Goal: Task Accomplishment & Management: Use online tool/utility

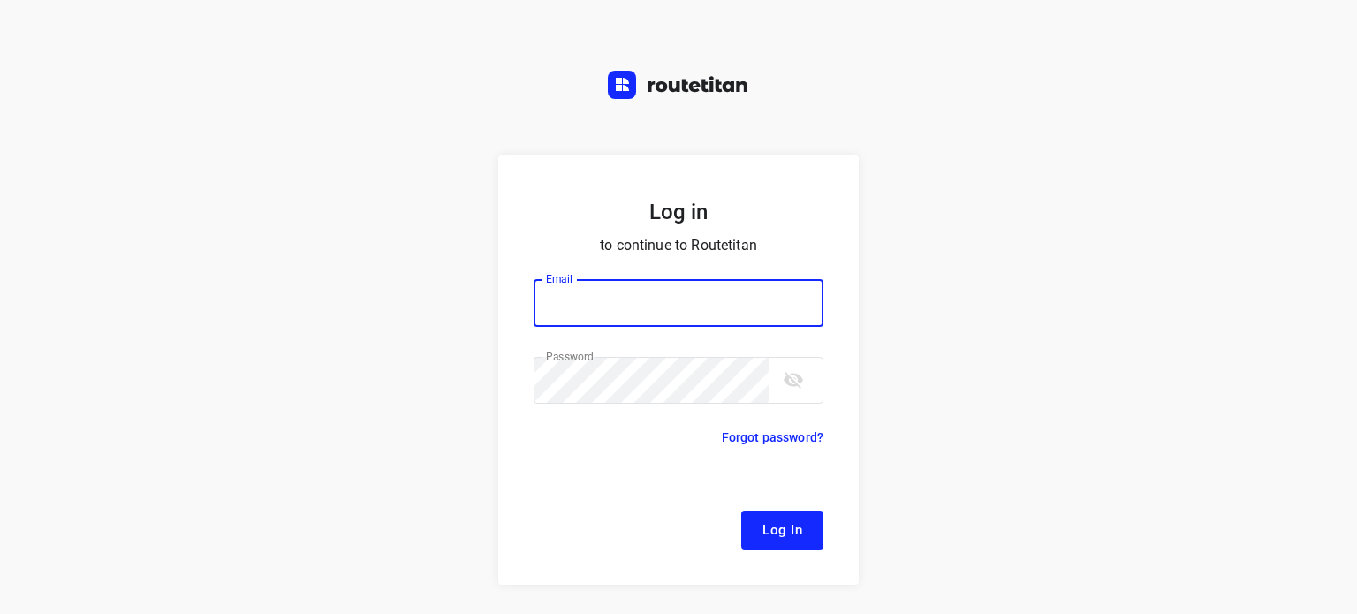
type input "[EMAIL_ADDRESS][DOMAIN_NAME]"
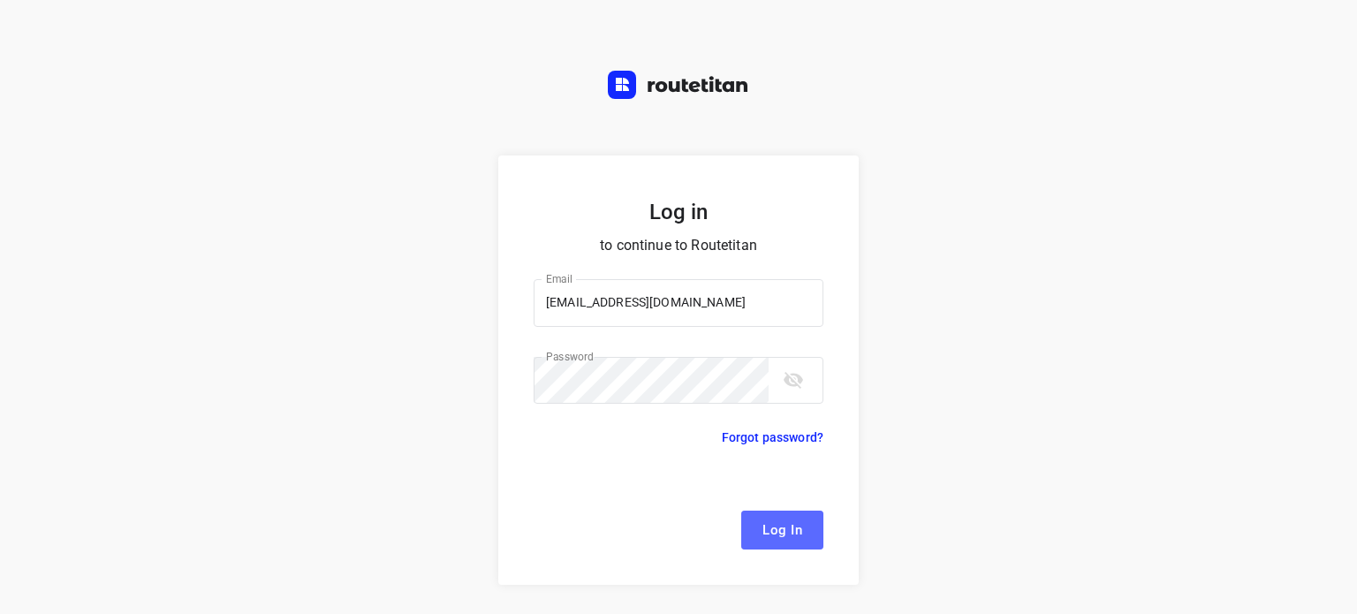
click at [762, 525] on span "Log In" at bounding box center [782, 529] width 40 height 23
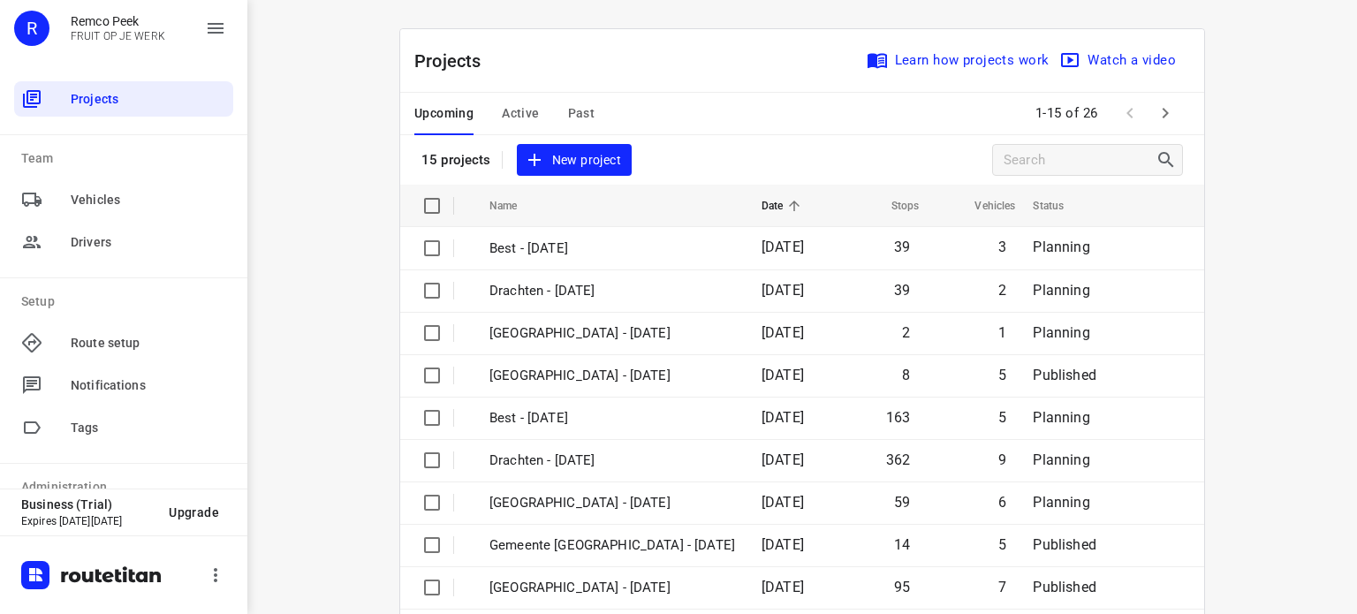
click at [586, 105] on span "Past" at bounding box center [581, 113] width 27 height 22
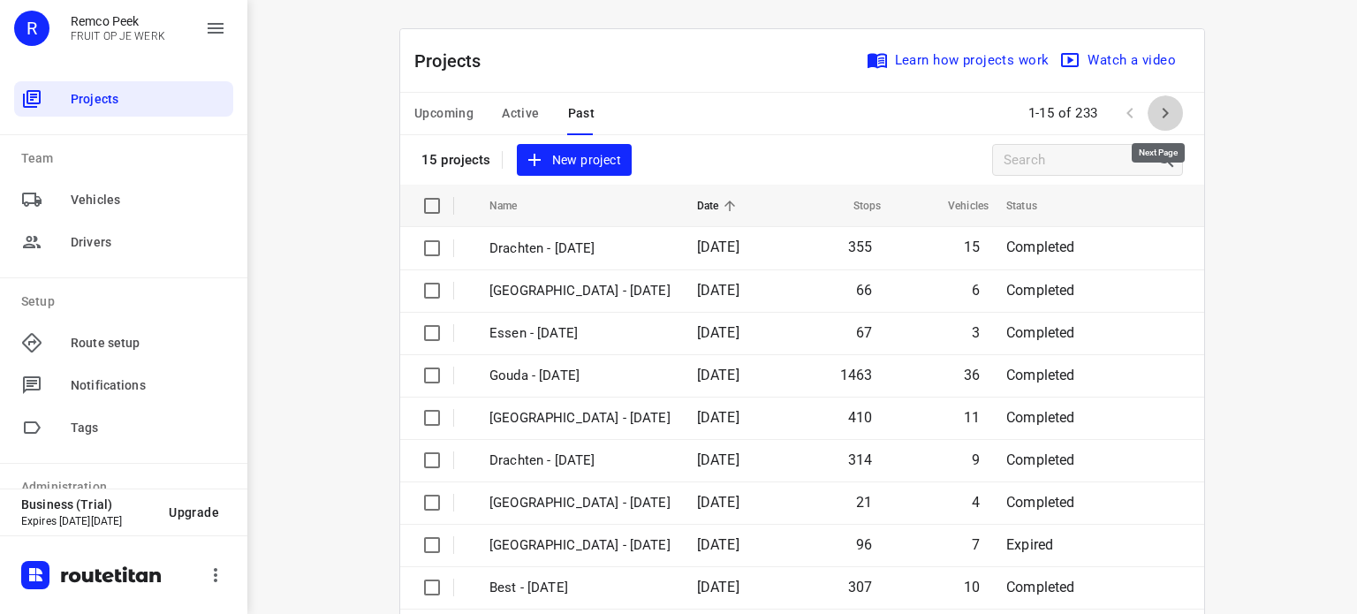
click at [1162, 116] on icon "button" at bounding box center [1165, 113] width 6 height 11
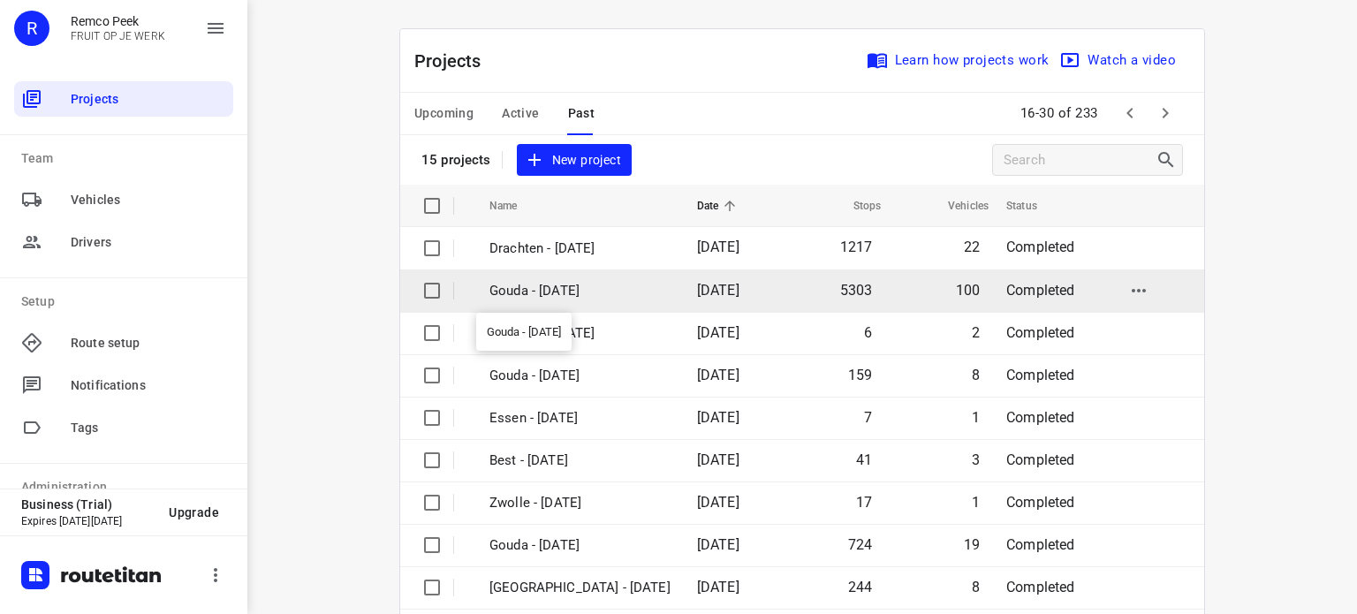
click at [568, 292] on p "Gouda - [DATE]" at bounding box center [579, 291] width 181 height 20
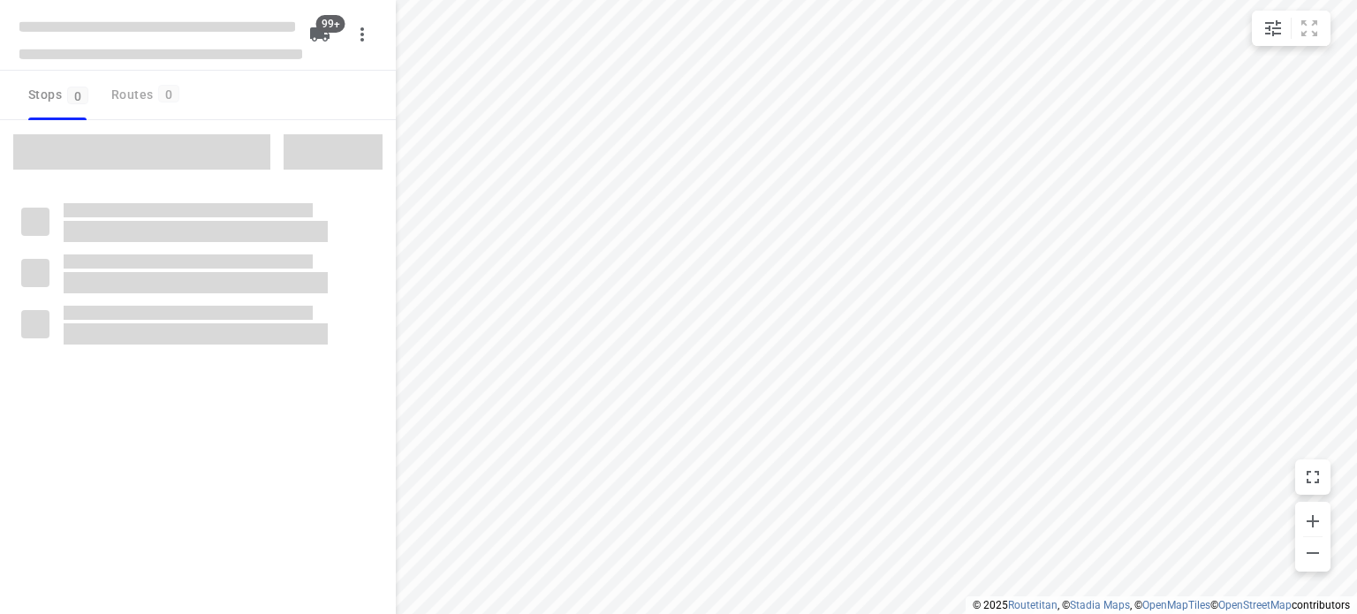
checkbox input "true"
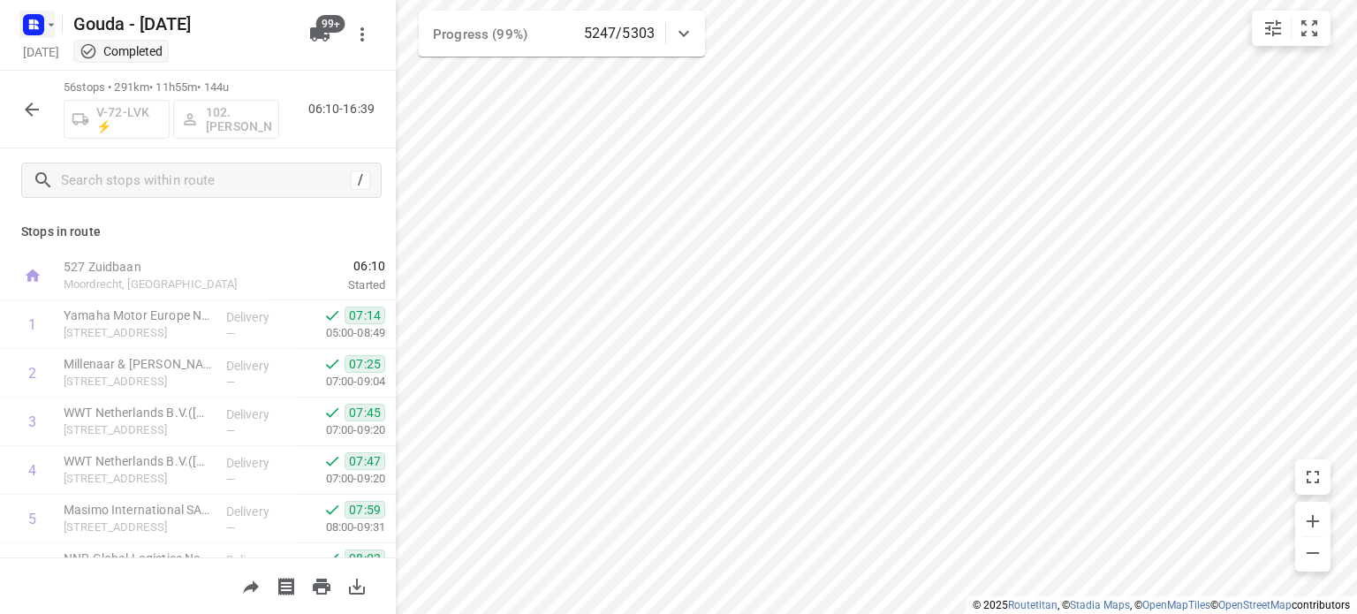
click at [29, 27] on icon "button" at bounding box center [31, 27] width 4 height 4
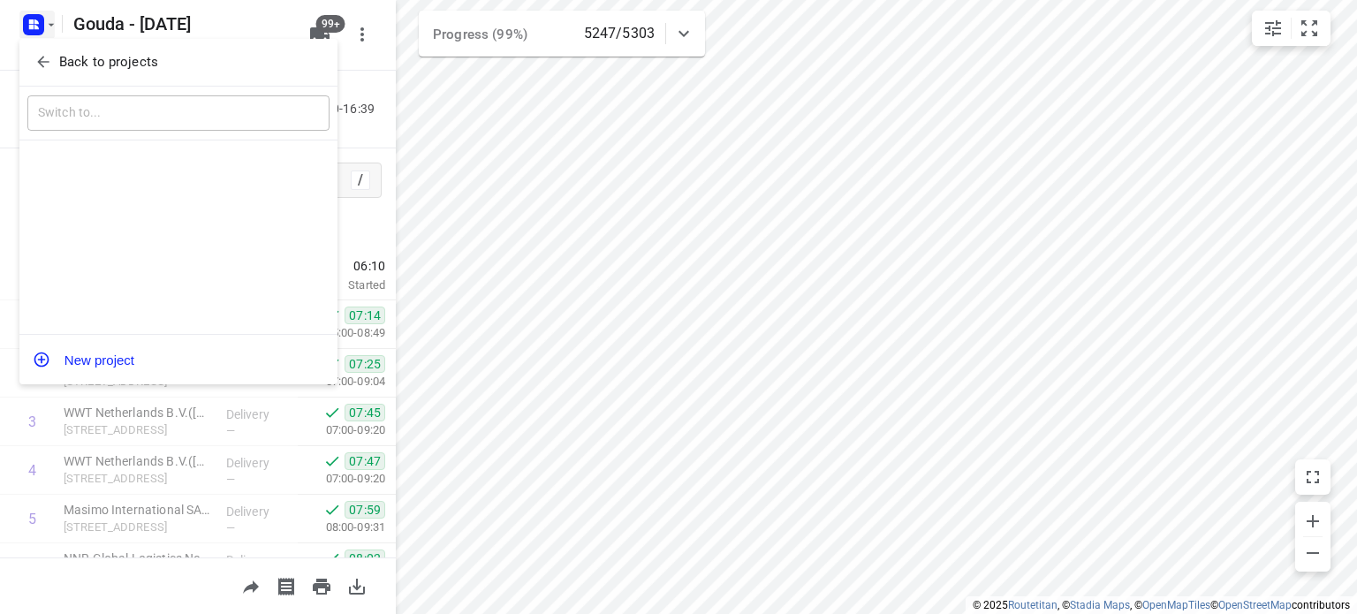
click at [48, 65] on icon "button" at bounding box center [43, 62] width 18 height 18
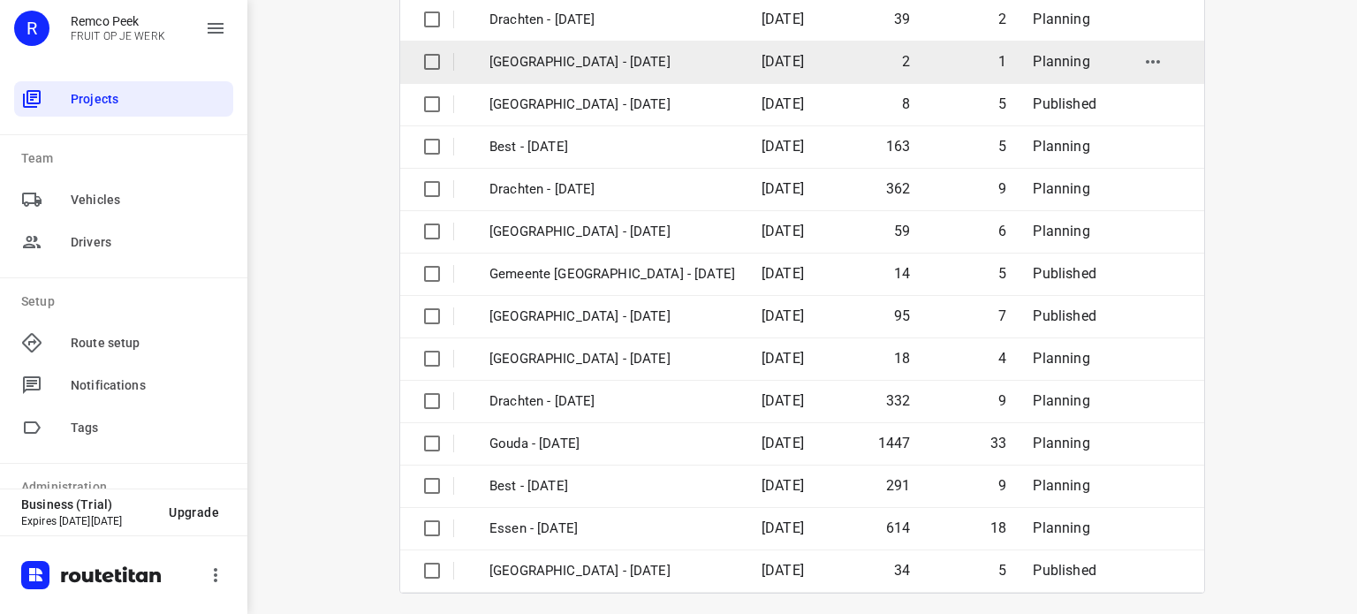
scroll to position [278, 0]
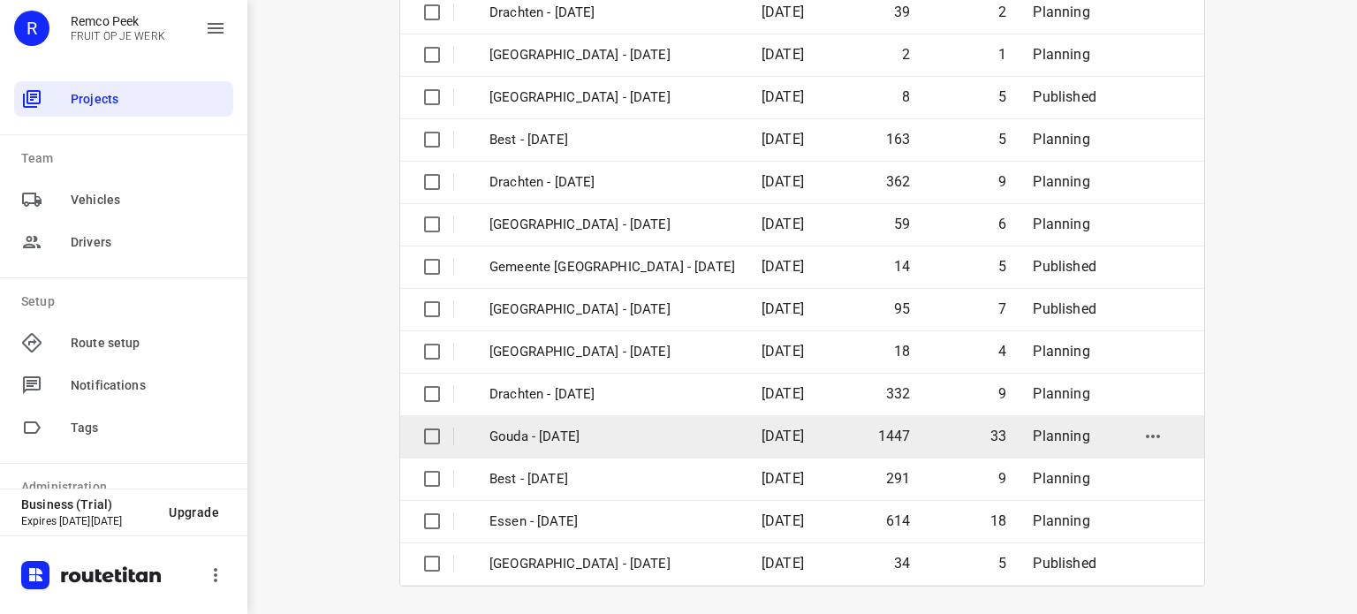
click at [581, 437] on p "Gouda - [DATE]" at bounding box center [612, 437] width 246 height 20
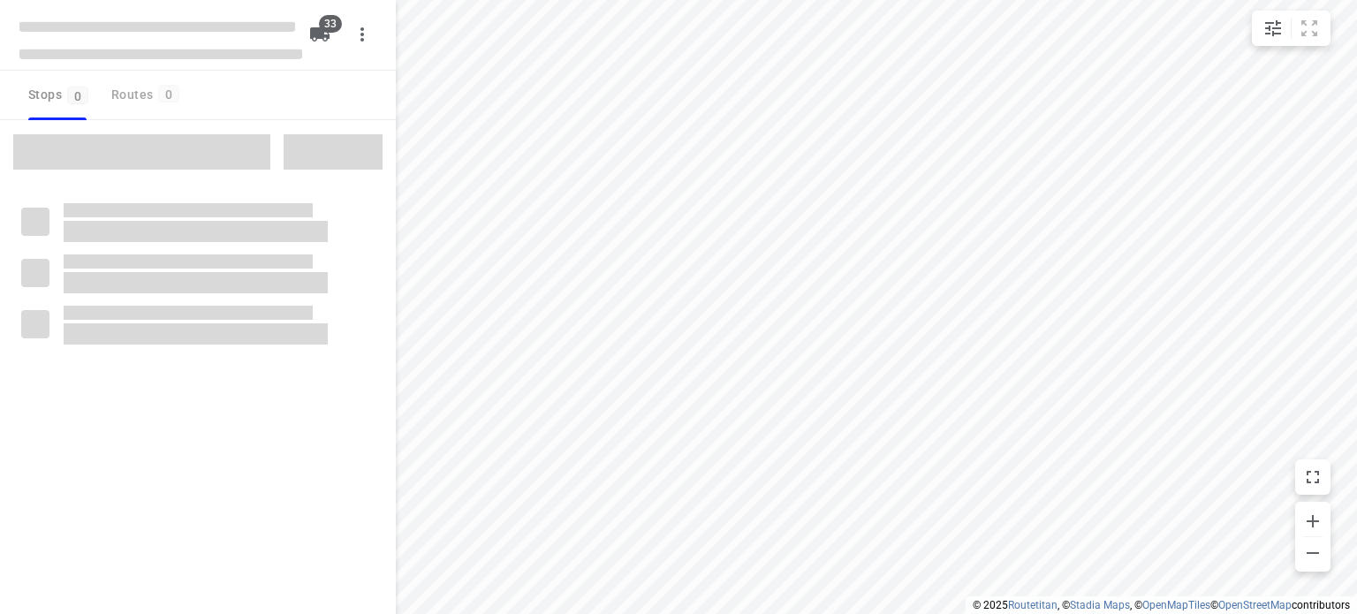
checkbox input "true"
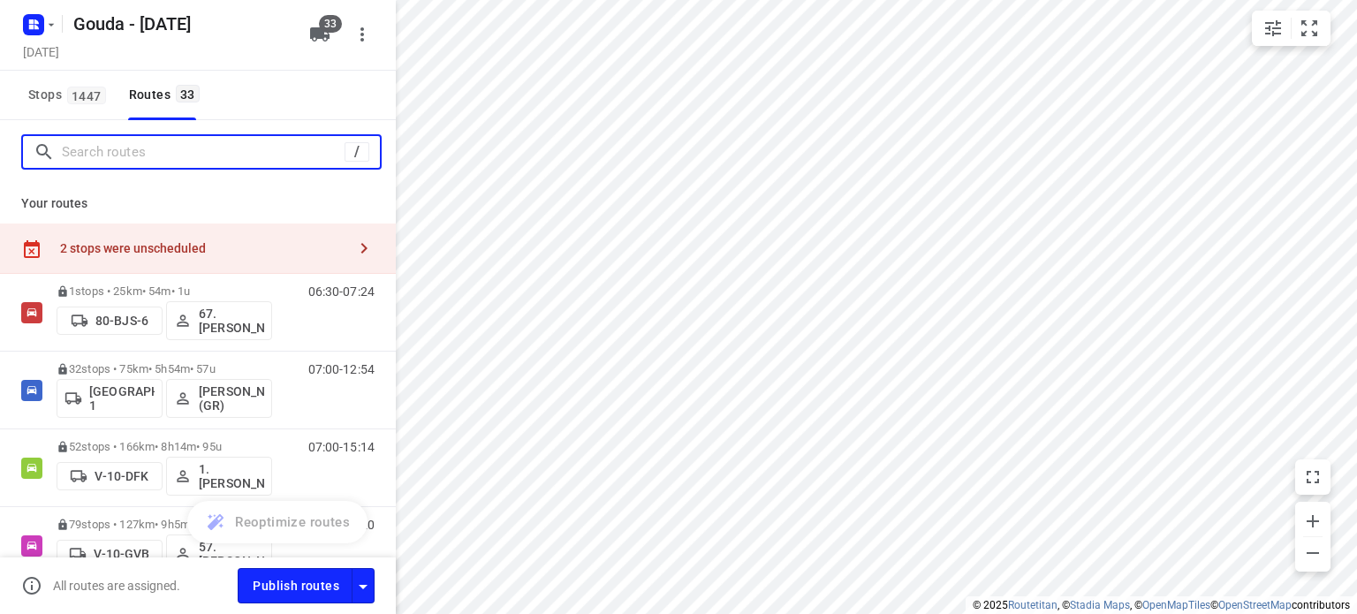
click at [206, 156] on input "Search routes" at bounding box center [203, 152] width 283 height 27
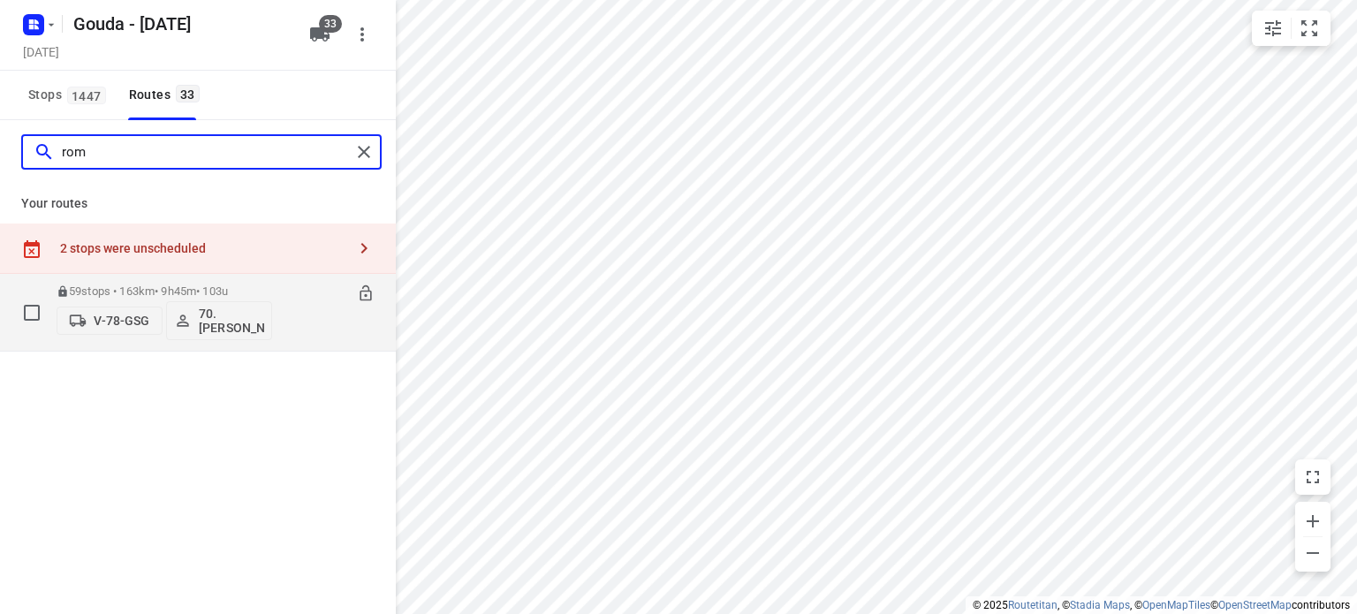
type input "rom"
click at [213, 285] on p "59 stops • 163km • 9h45m • 103u" at bounding box center [164, 290] width 215 height 13
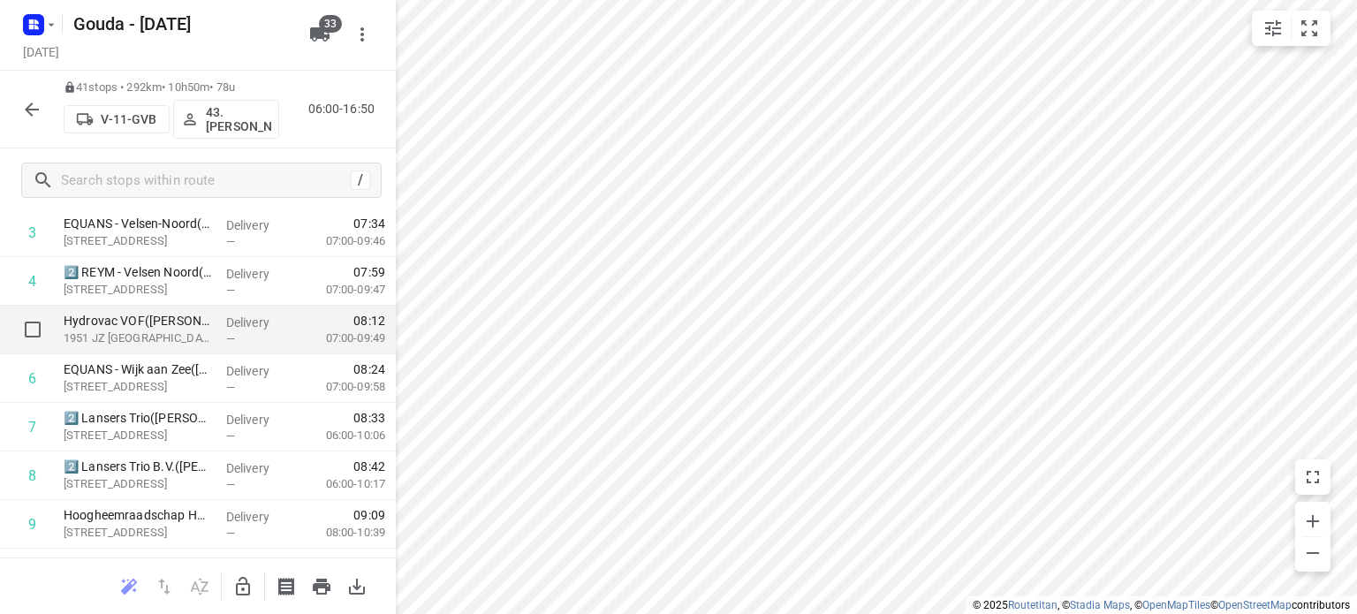
scroll to position [265, 0]
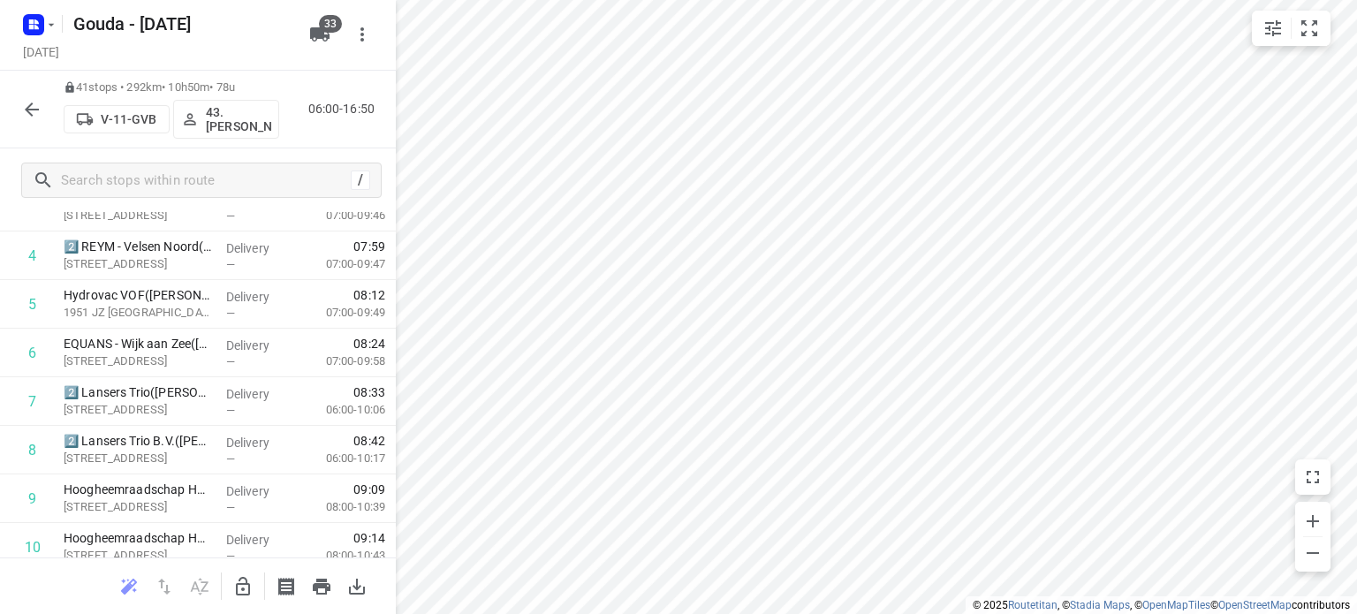
click at [38, 102] on icon "button" at bounding box center [31, 109] width 21 height 21
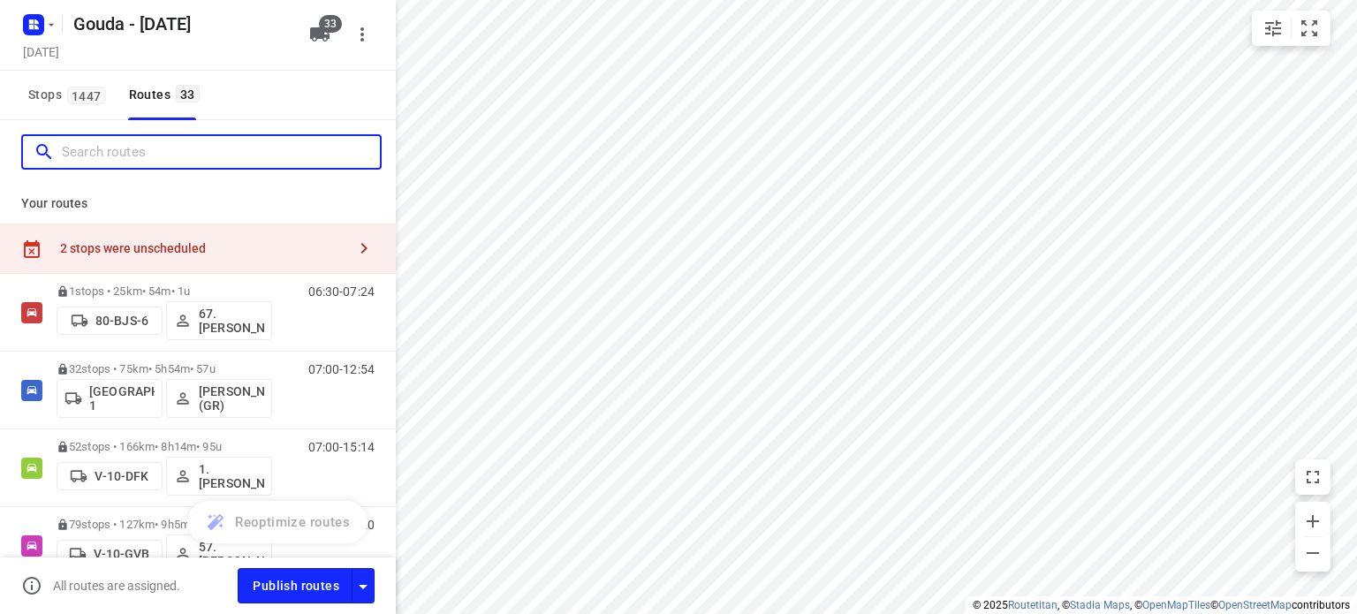
click at [124, 143] on input "Search routes" at bounding box center [221, 152] width 318 height 27
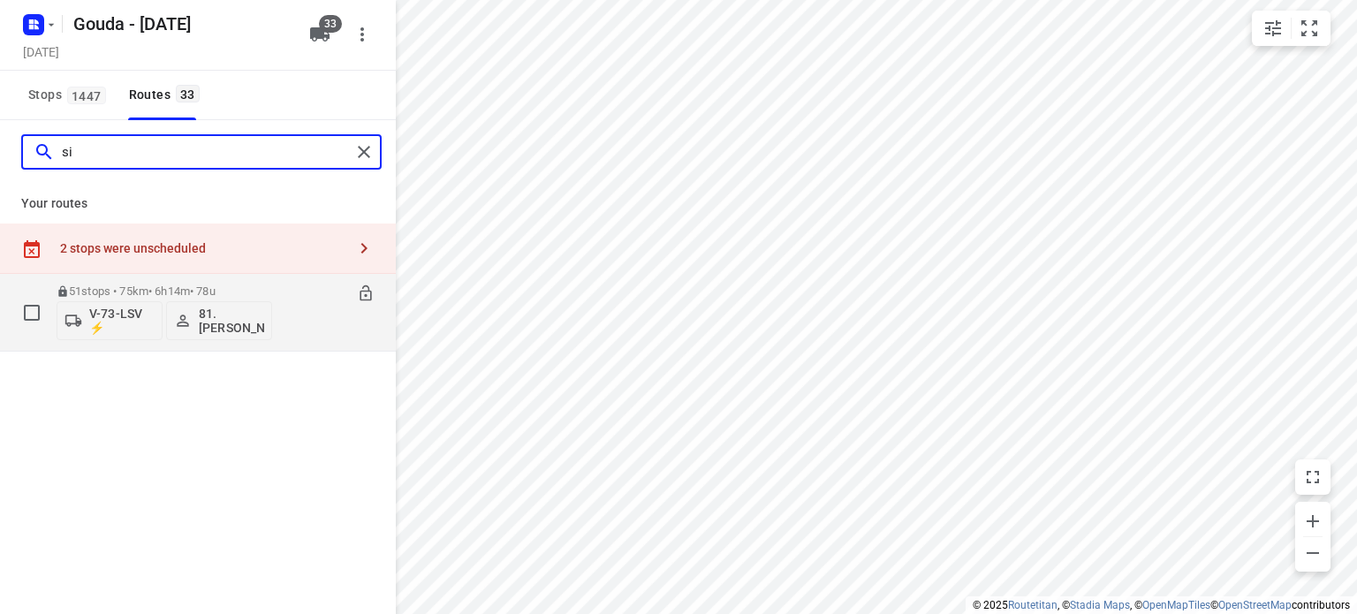
type input "si"
click at [141, 289] on p "51 stops • 75km • 6h14m • 78u" at bounding box center [164, 290] width 215 height 13
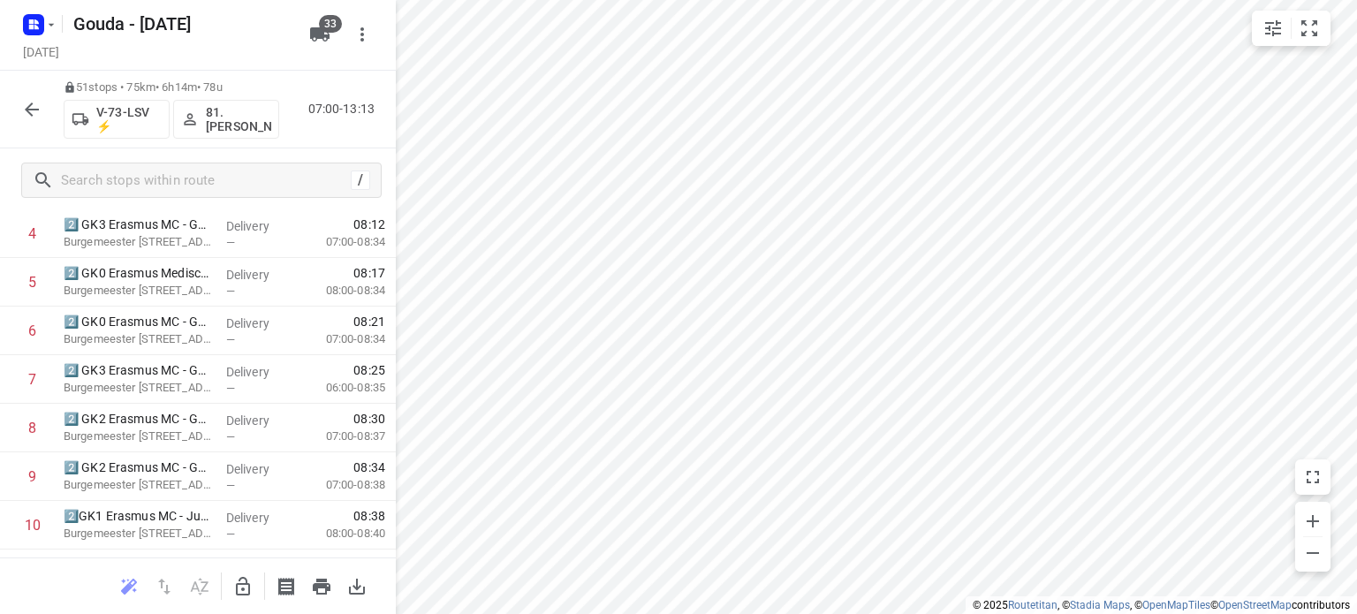
scroll to position [0, 0]
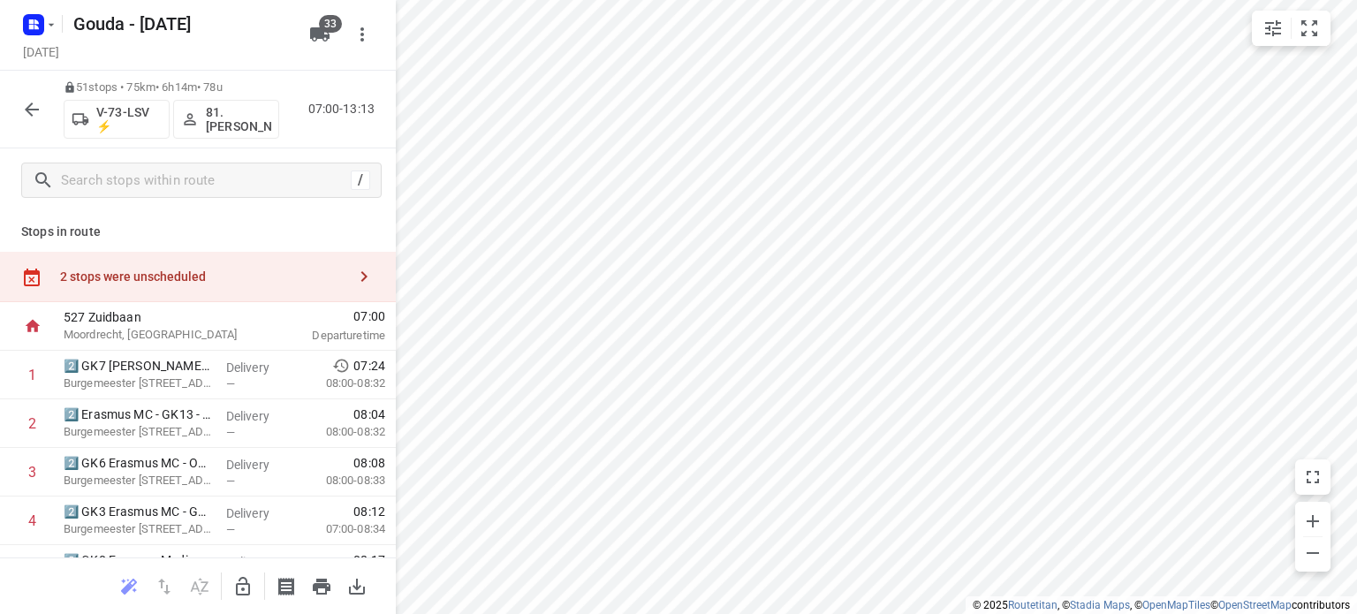
click at [739, 613] on html "i © 2025 Routetitan , © Stadia Maps , © OpenMapTiles © OpenStreetMap contributo…" at bounding box center [678, 307] width 1357 height 614
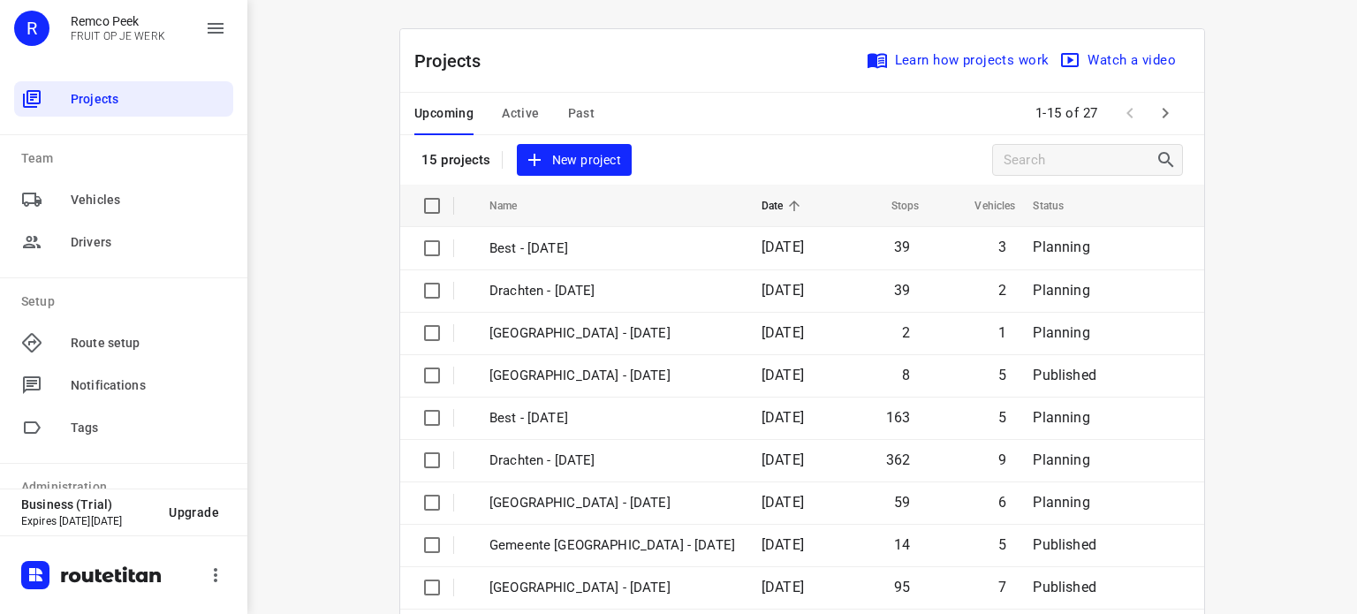
click at [1147, 112] on button "button" at bounding box center [1164, 112] width 35 height 35
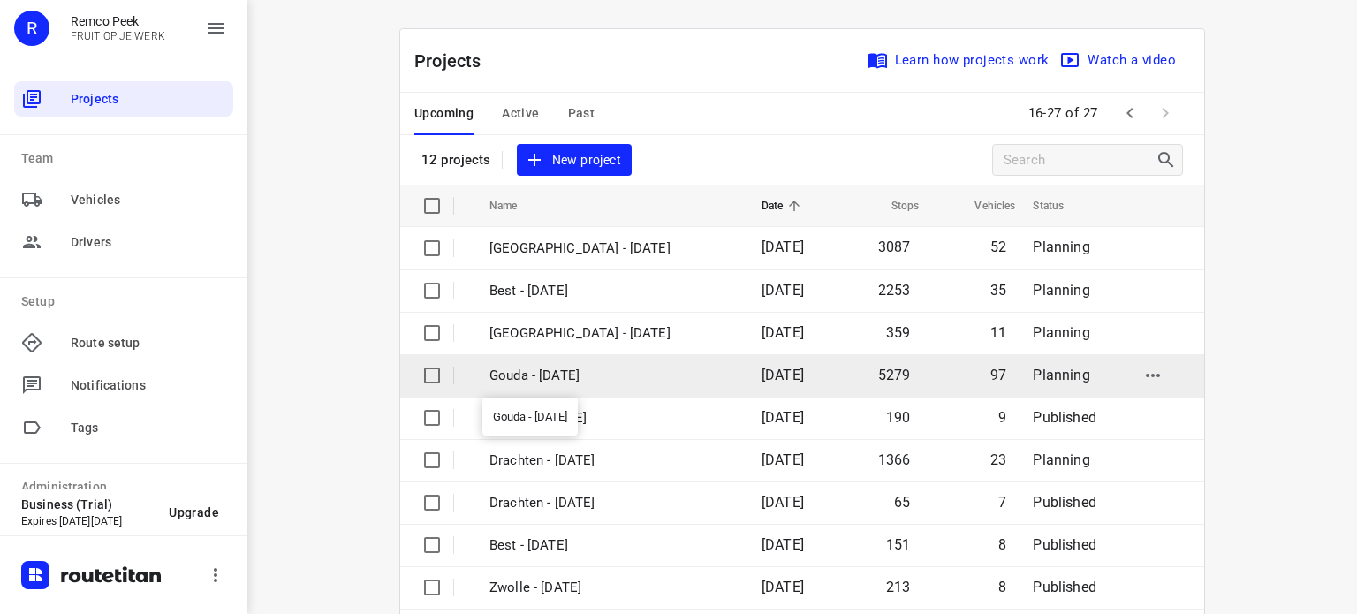
click at [557, 367] on p "Gouda - [DATE]" at bounding box center [612, 376] width 246 height 20
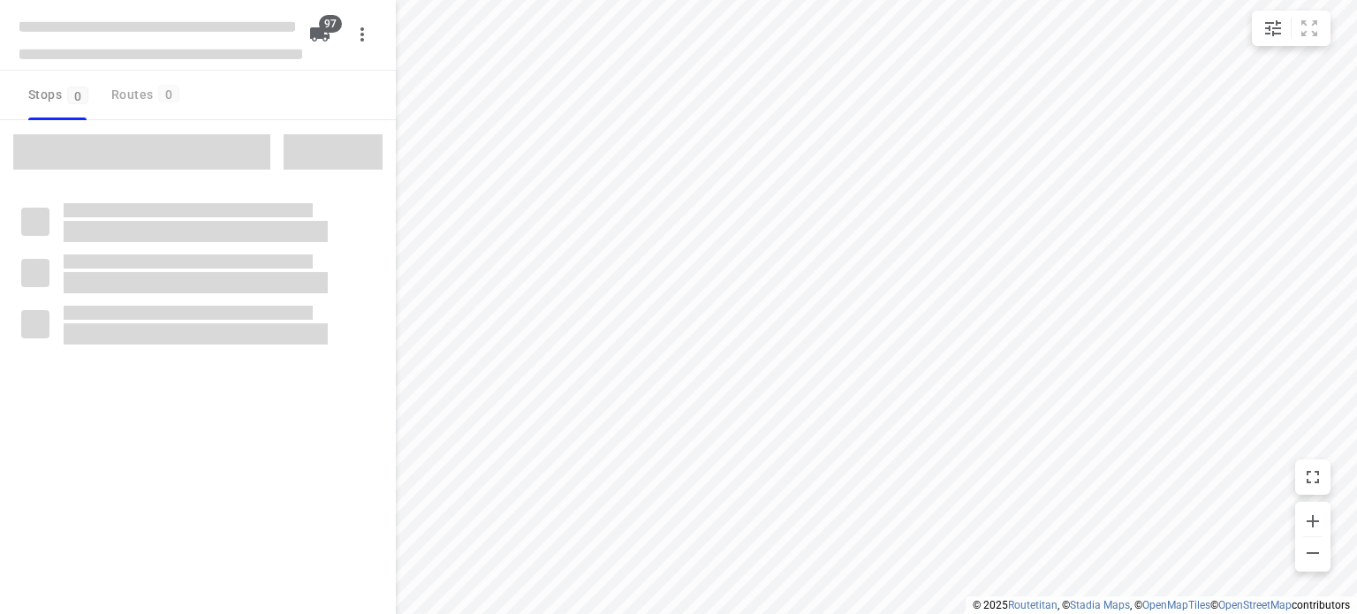
checkbox input "true"
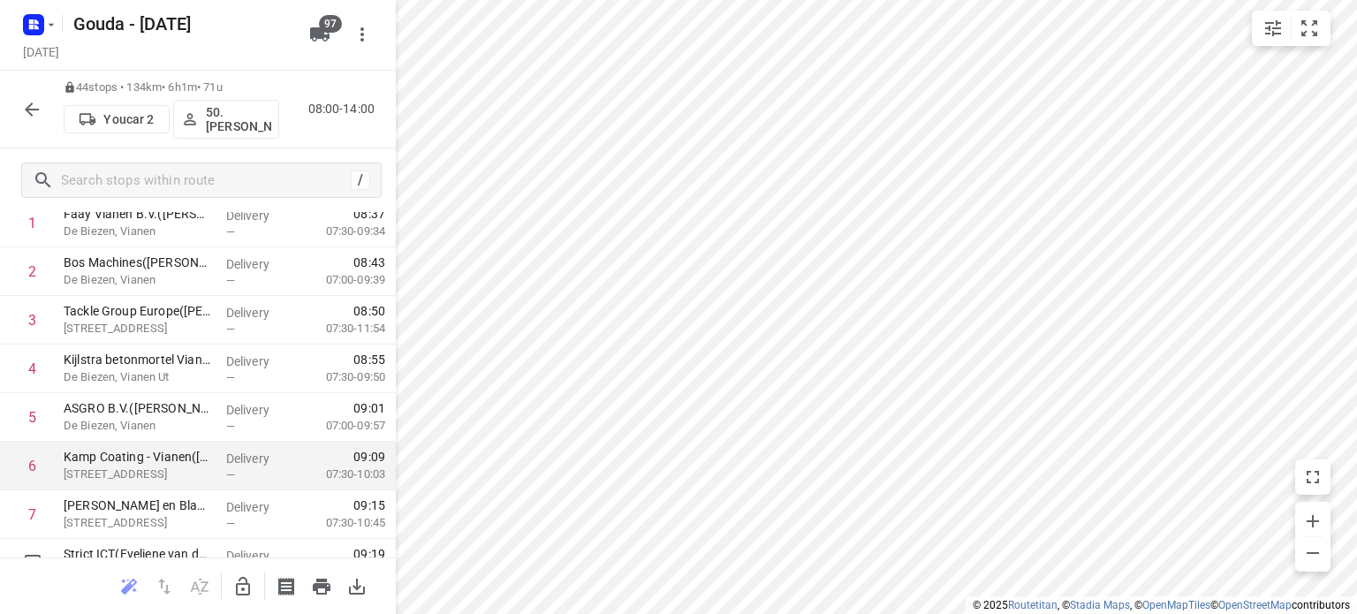
scroll to position [88, 0]
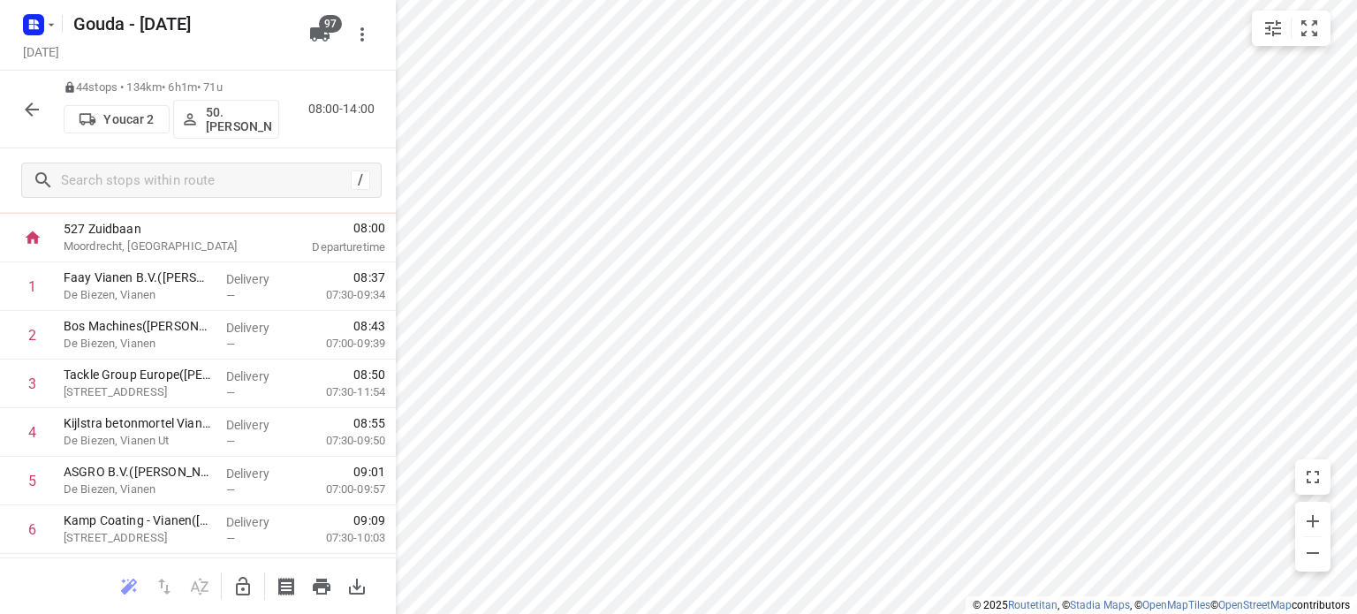
click at [723, 613] on html "i © 2025 Routetitan , © Stadia Maps , © OpenMapTiles © OpenStreetMap contributo…" at bounding box center [678, 307] width 1357 height 614
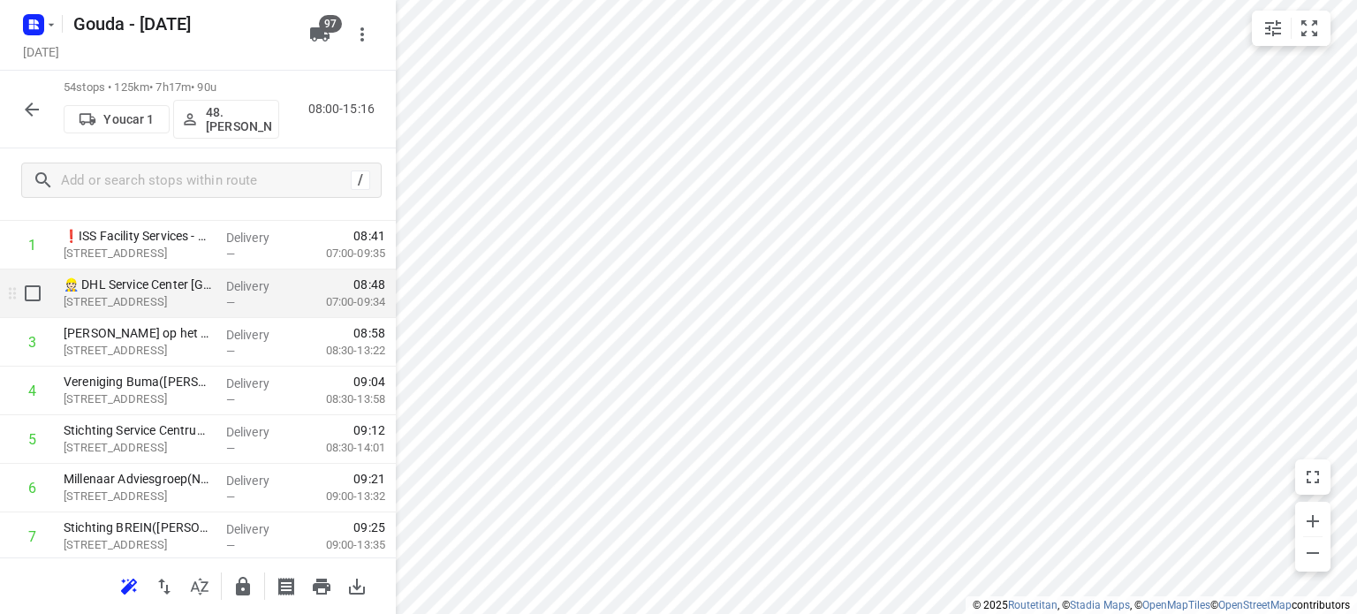
click at [181, 293] on p "[STREET_ADDRESS]" at bounding box center [138, 302] width 148 height 18
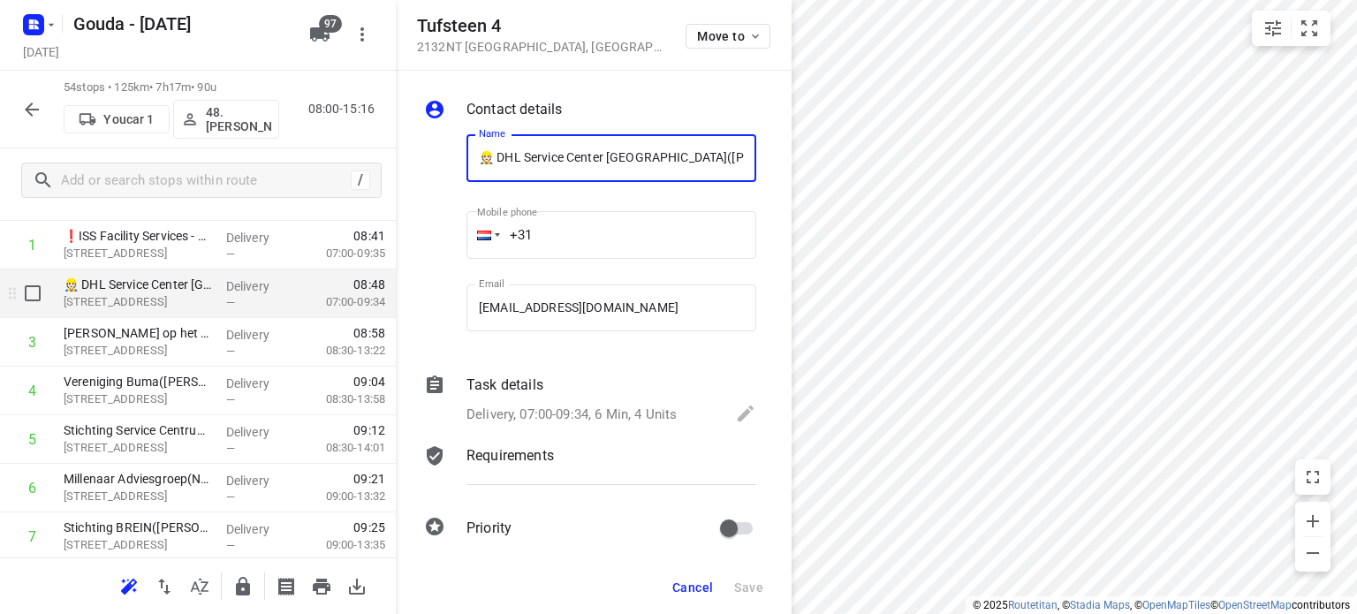
scroll to position [0, 43]
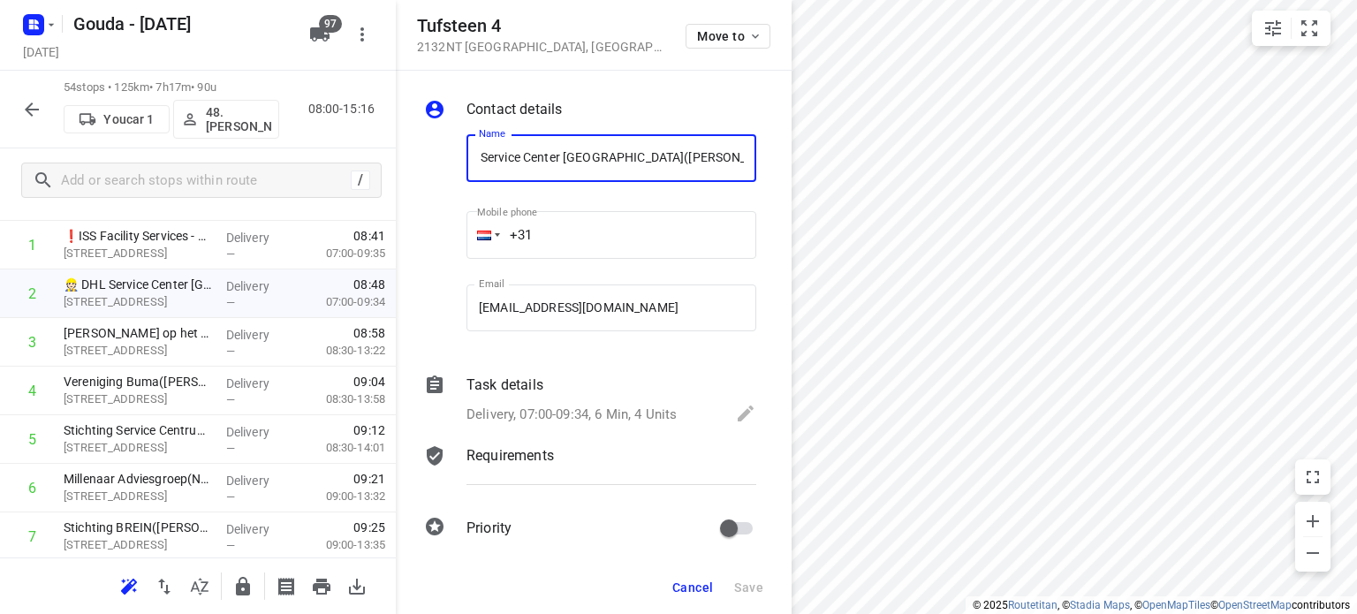
click at [528, 403] on div "Delivery, 07:00-09:34, 6 Min, 4 Units" at bounding box center [611, 415] width 290 height 25
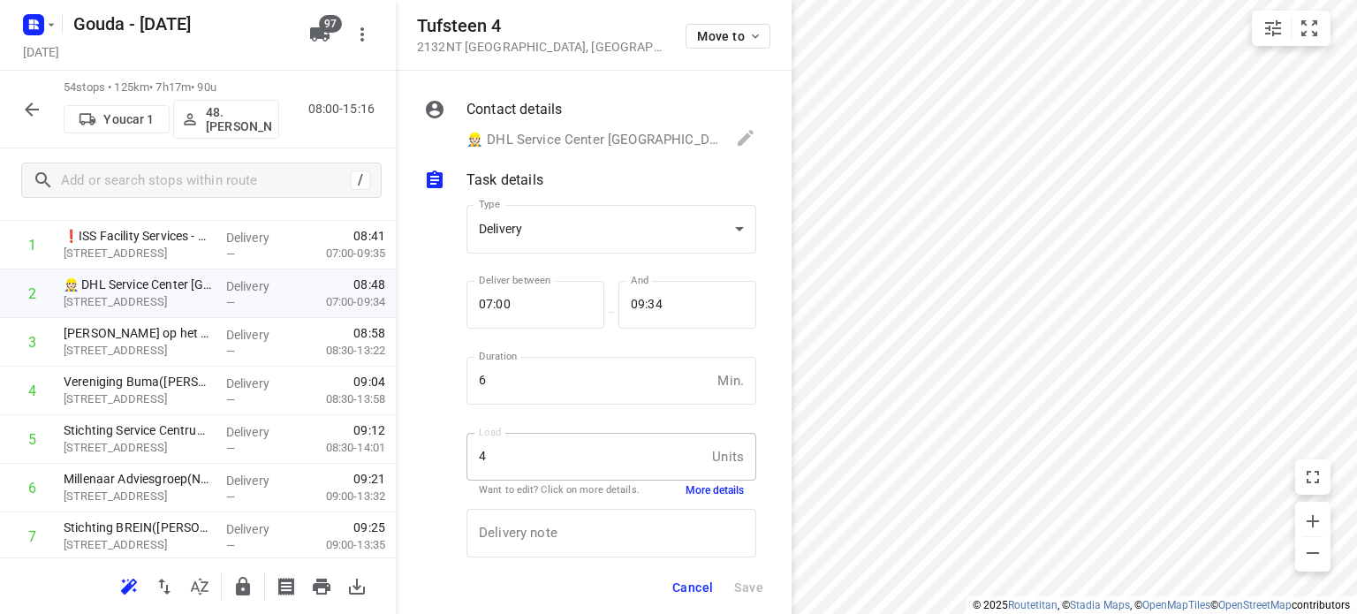
scroll to position [0, 0]
click at [691, 494] on button "More details" at bounding box center [714, 490] width 58 height 15
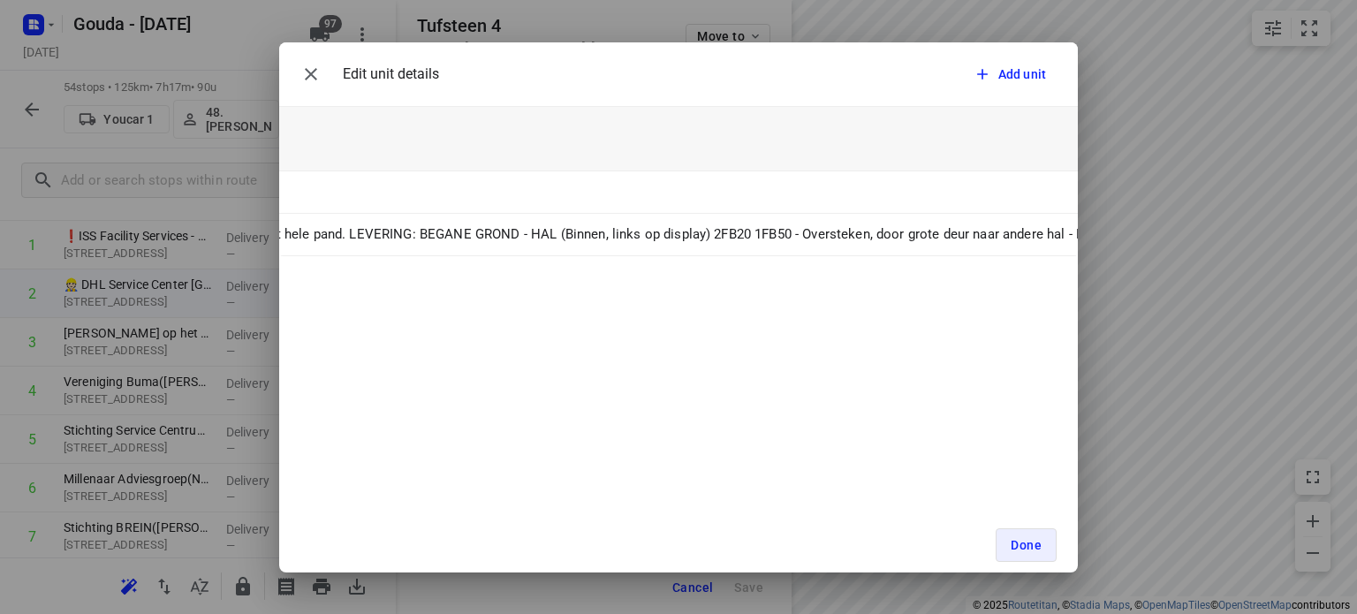
scroll to position [0, 1763]
click at [312, 72] on icon "button" at bounding box center [311, 74] width 12 height 12
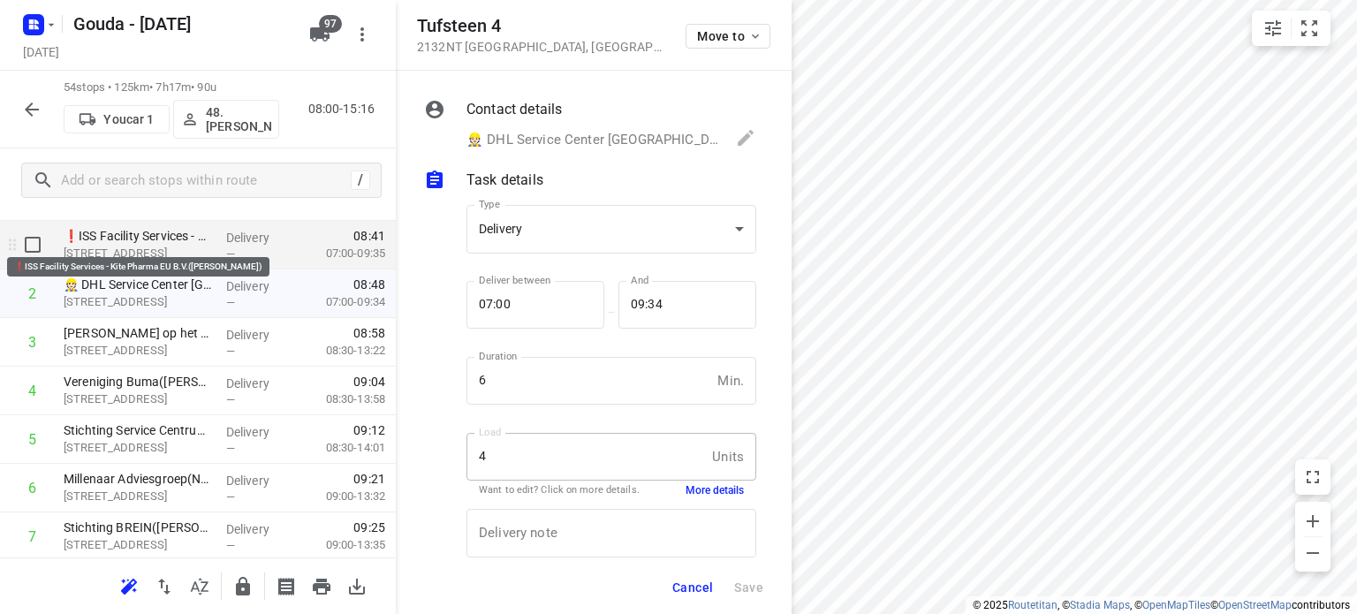
click at [175, 234] on p "❗ISS Facility Services - Kite Pharma EU B.V.([PERSON_NAME])" at bounding box center [138, 236] width 148 height 18
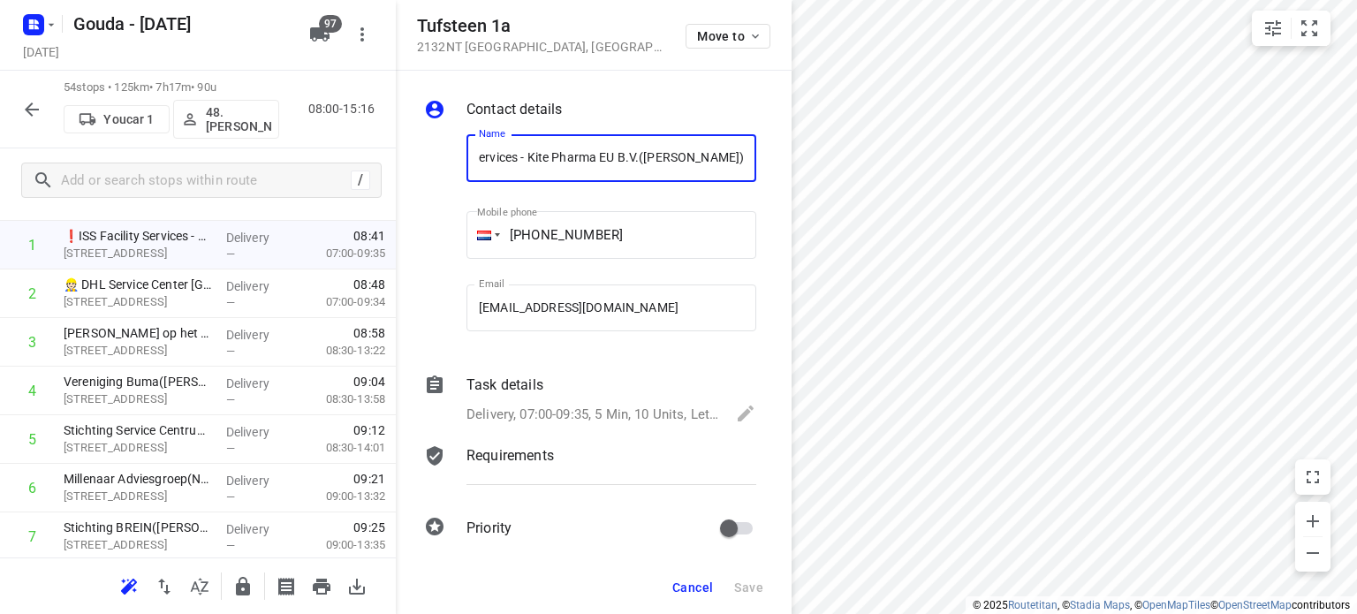
scroll to position [0, 0]
click at [624, 394] on div "Task details" at bounding box center [611, 384] width 290 height 21
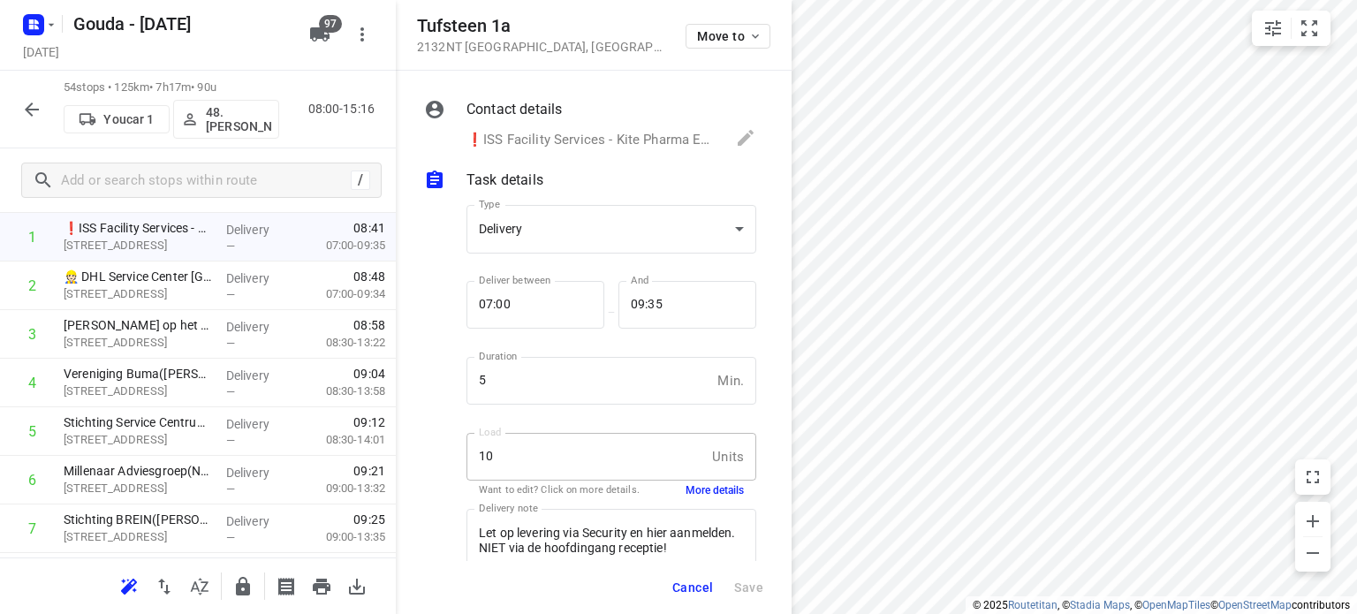
scroll to position [144, 0]
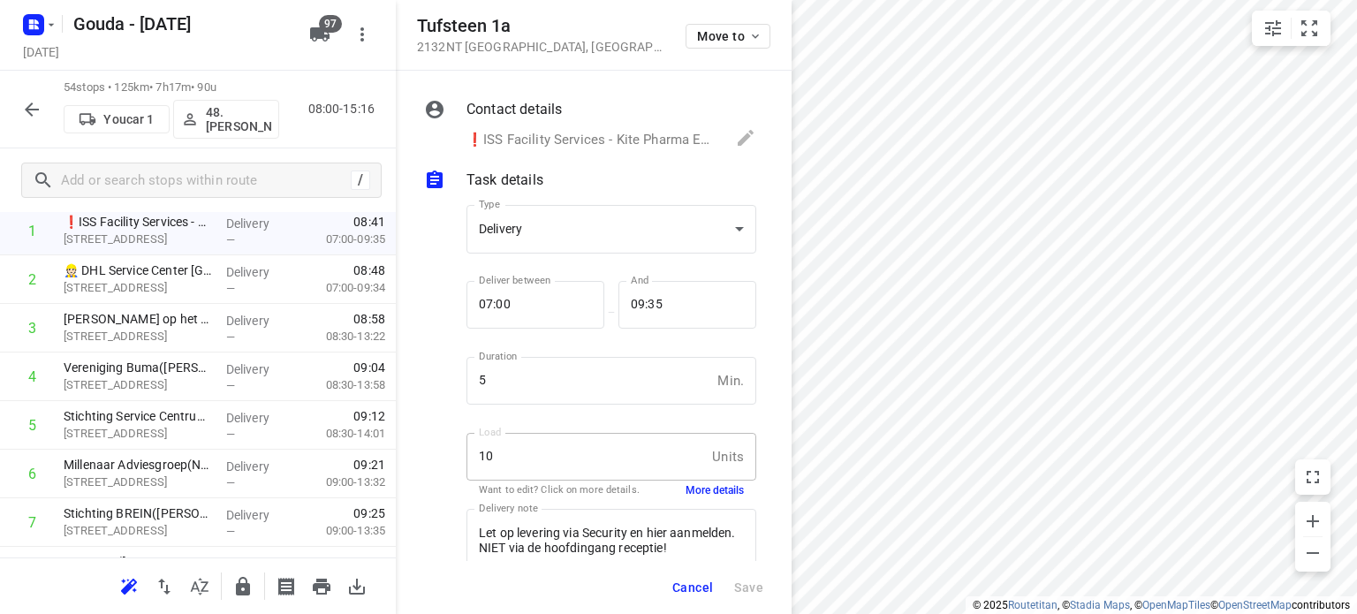
click at [697, 594] on button "Cancel" at bounding box center [692, 587] width 55 height 32
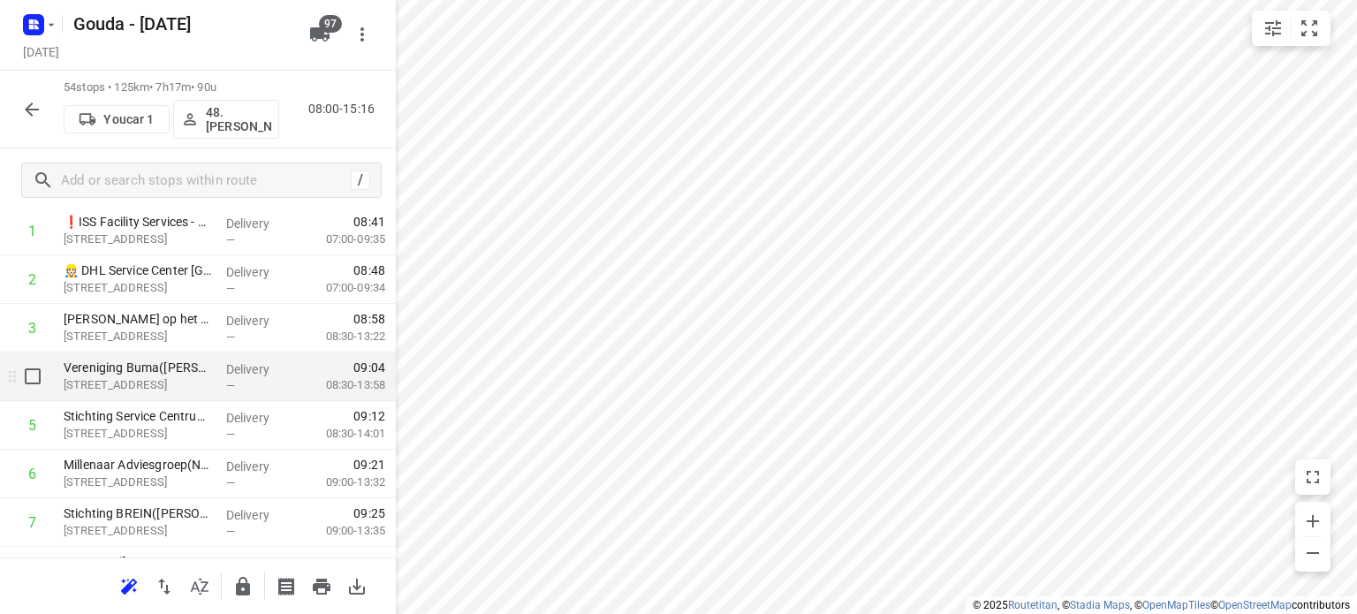
scroll to position [56, 0]
